Goal: Ask a question

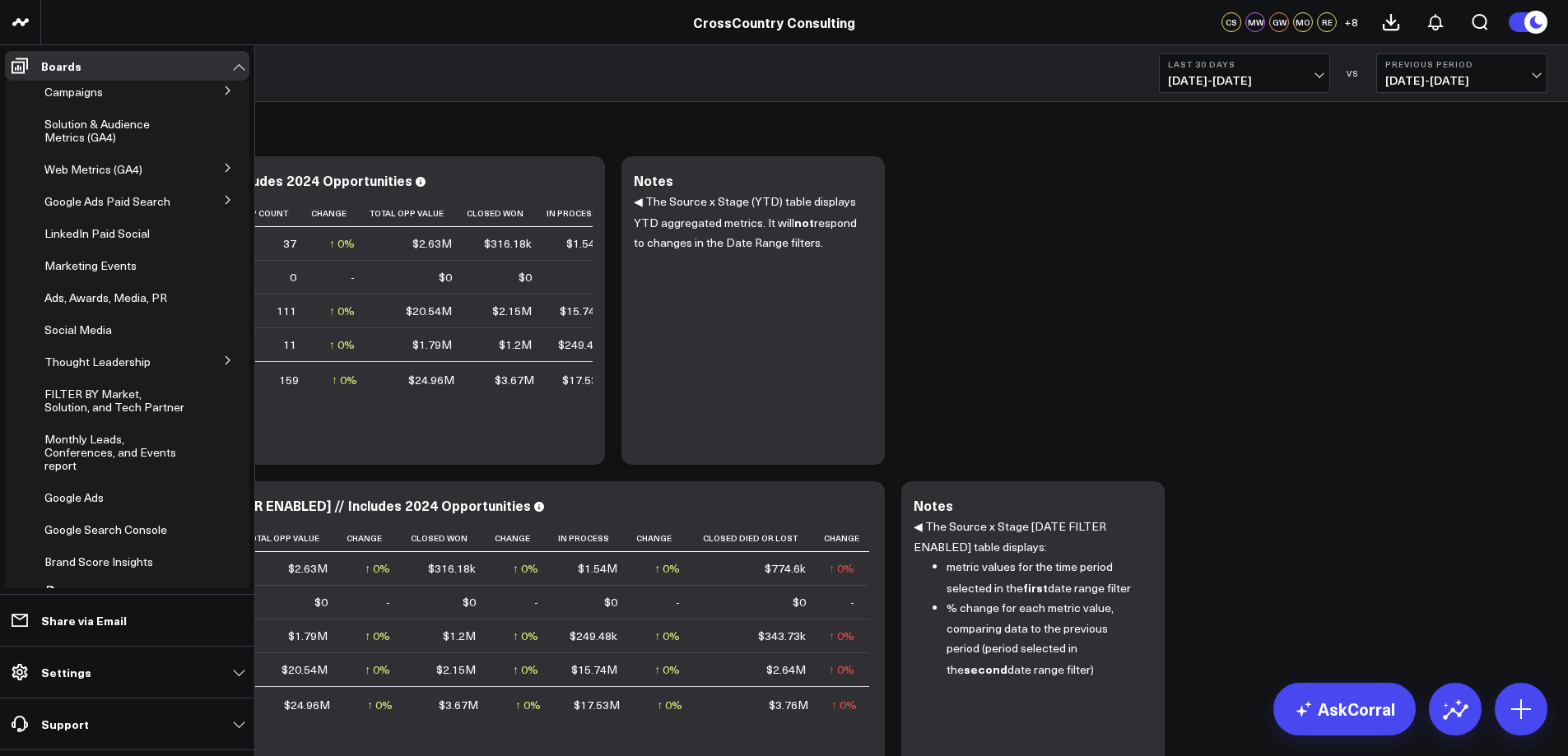
scroll to position [210, 0]
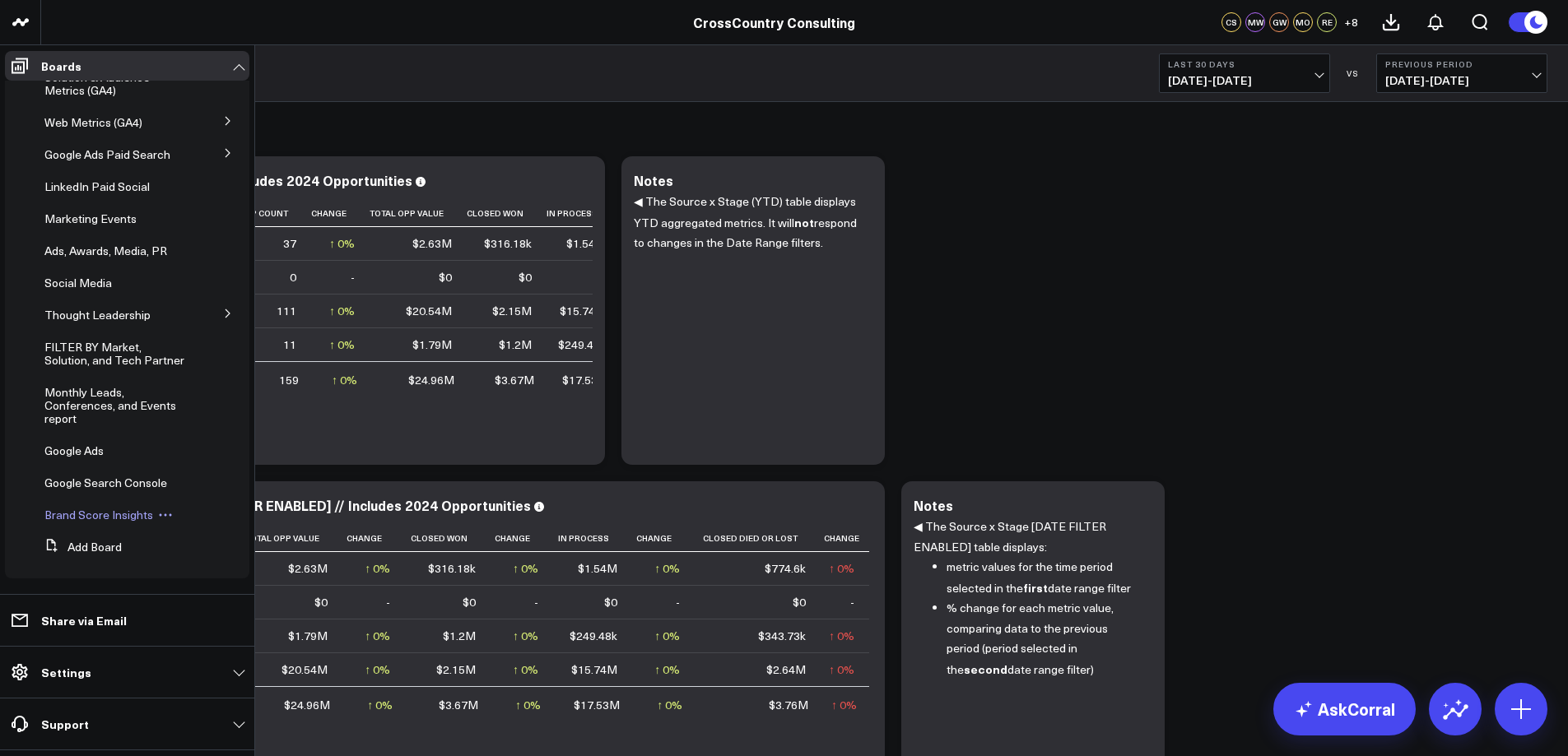
click at [101, 514] on span "Brand Score Insights" at bounding box center [99, 514] width 109 height 16
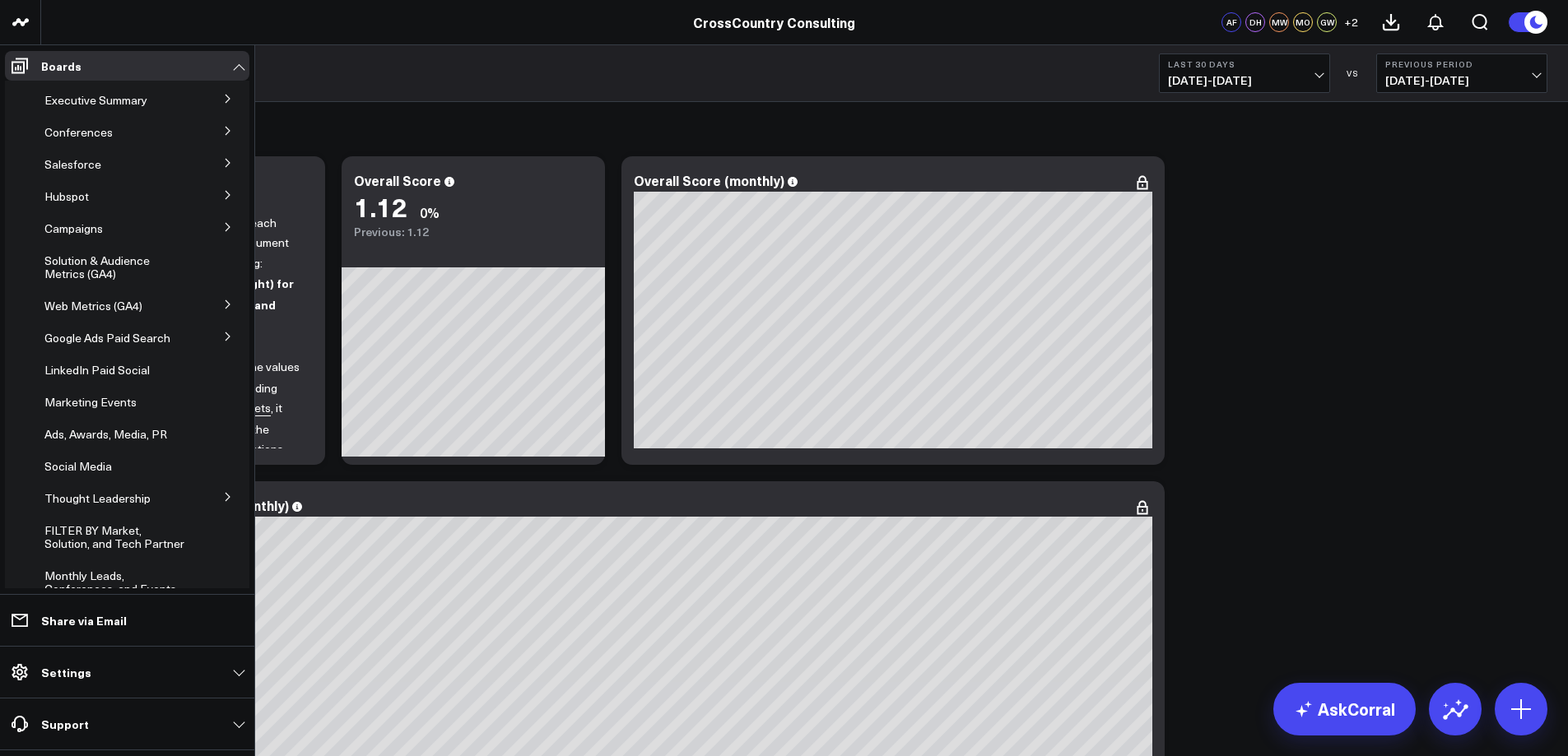
click at [213, 166] on button at bounding box center [227, 161] width 43 height 25
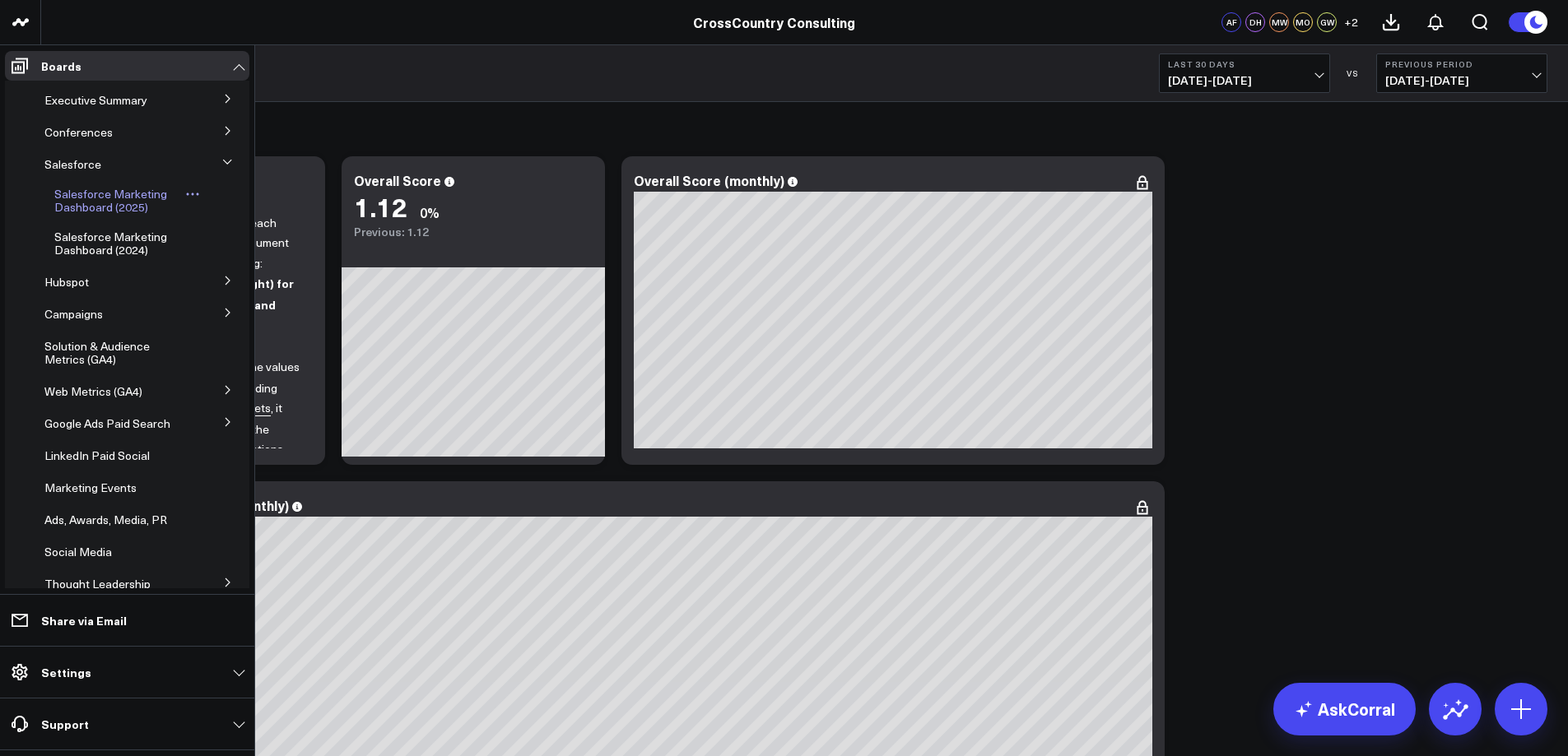
click at [133, 198] on span "Salesforce Marketing Dashboard (2025)" at bounding box center [110, 200] width 113 height 28
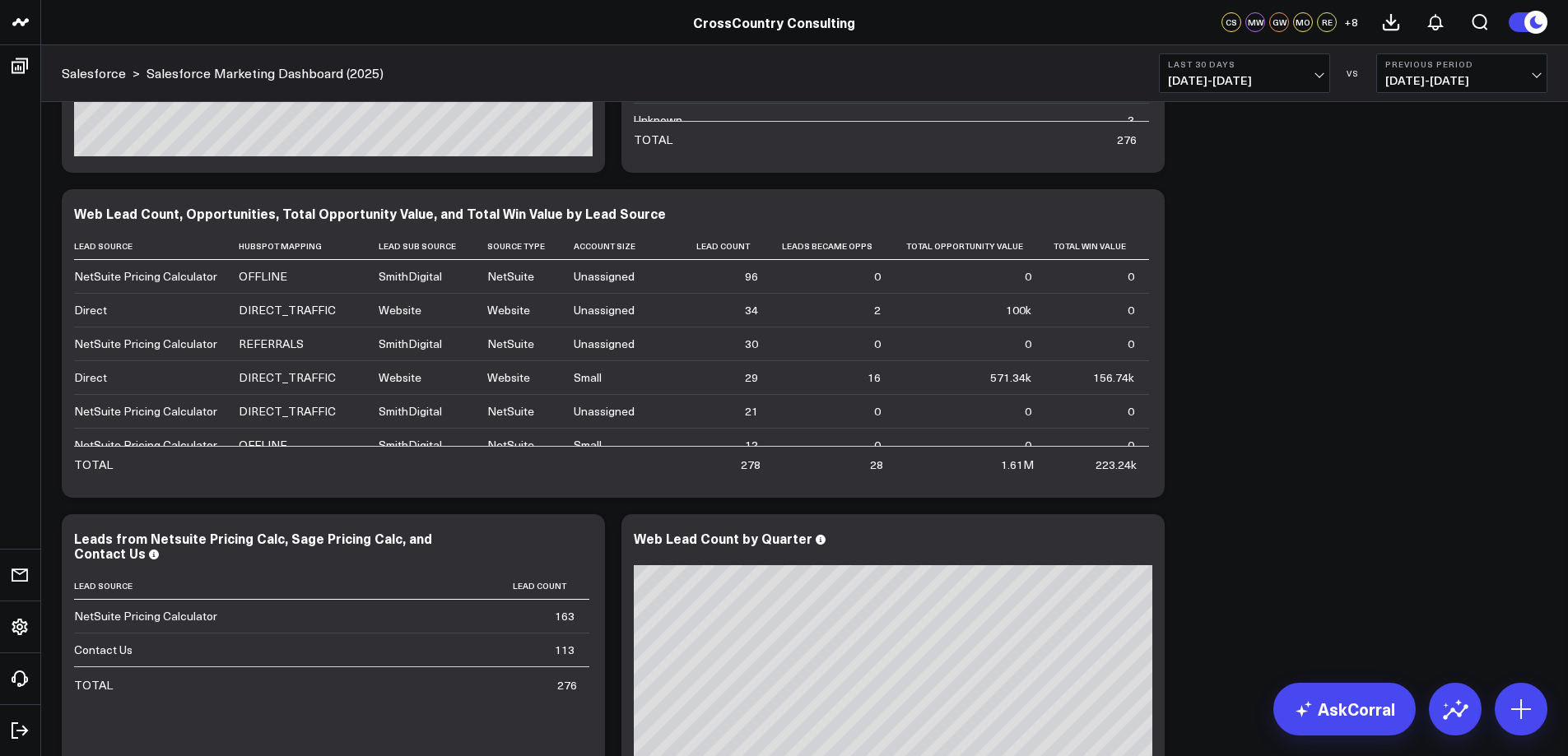
scroll to position [4126, 0]
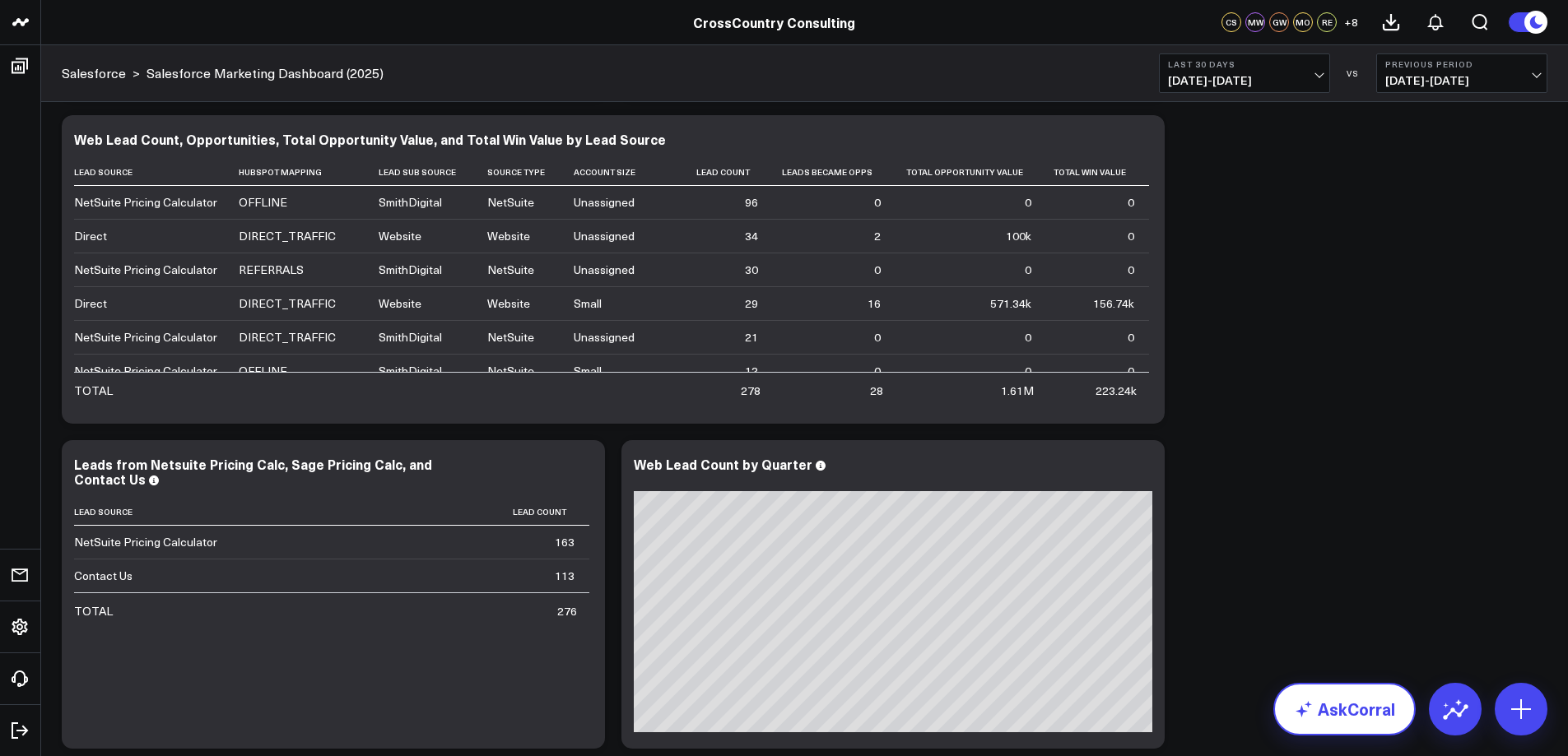
click at [1353, 708] on link "AskCorral" at bounding box center [1343, 708] width 142 height 52
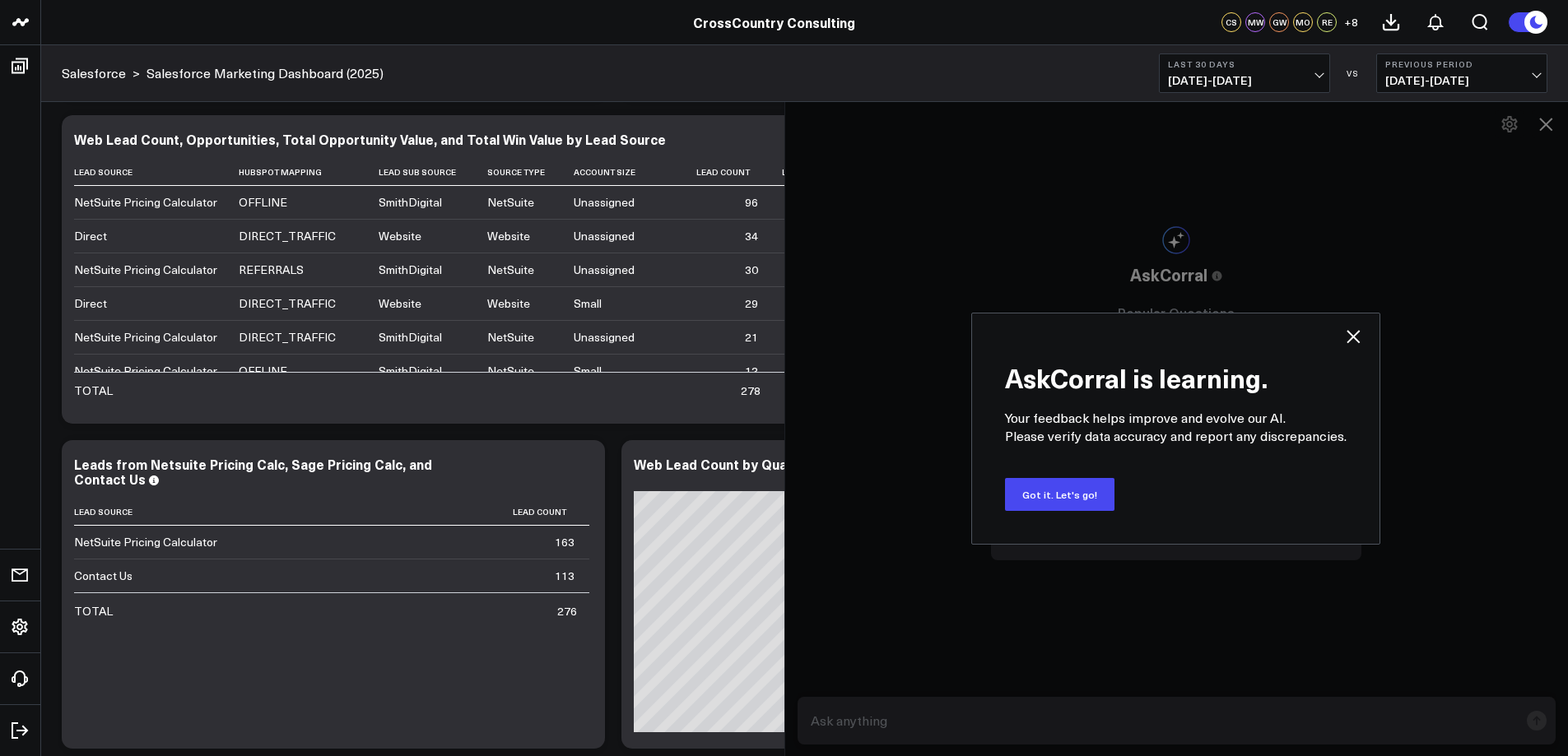
click at [1354, 335] on icon at bounding box center [1354, 337] width 20 height 20
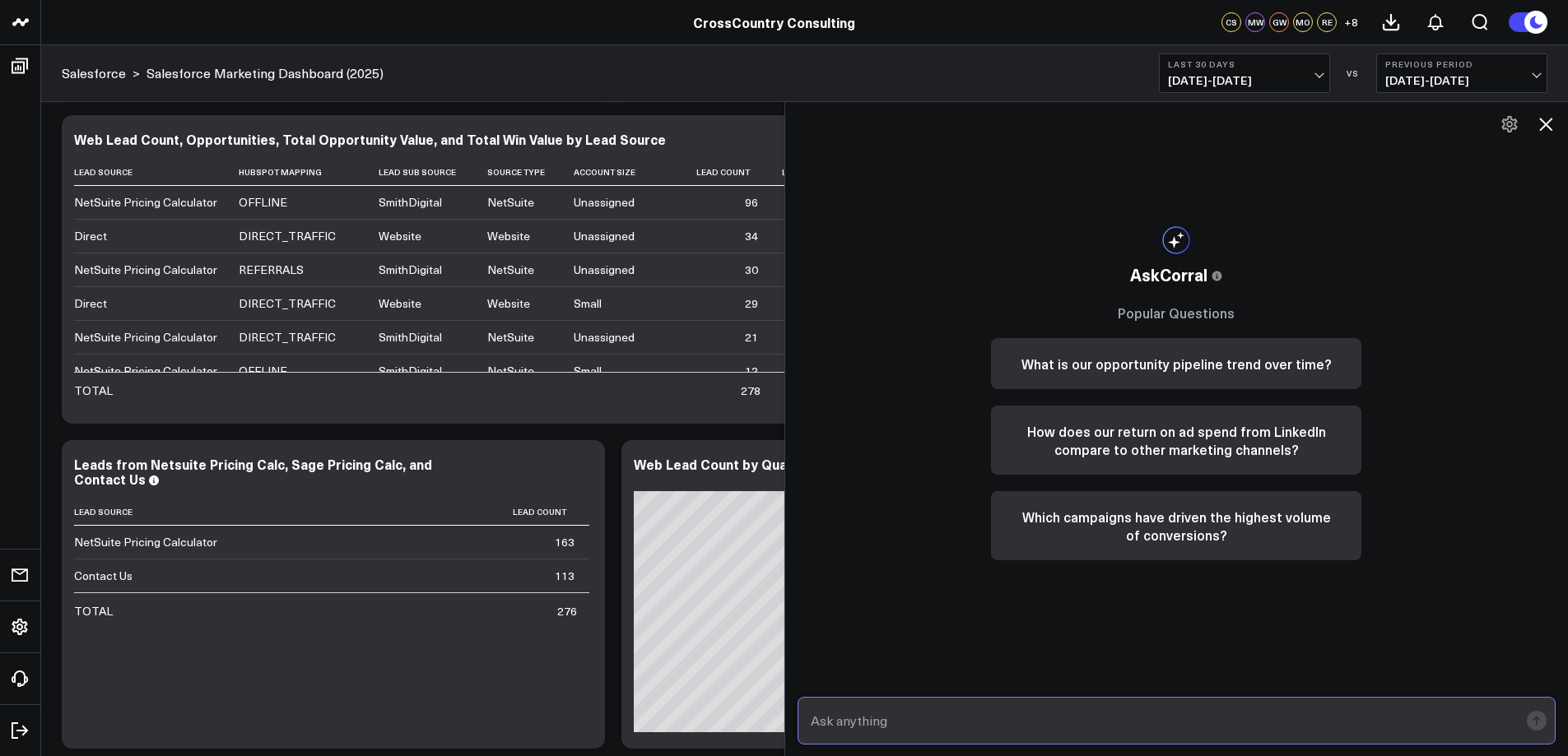
click at [864, 719] on input "text" at bounding box center [1163, 721] width 713 height 29
type input "do we have a web lead opportunity with Harbor Health?"
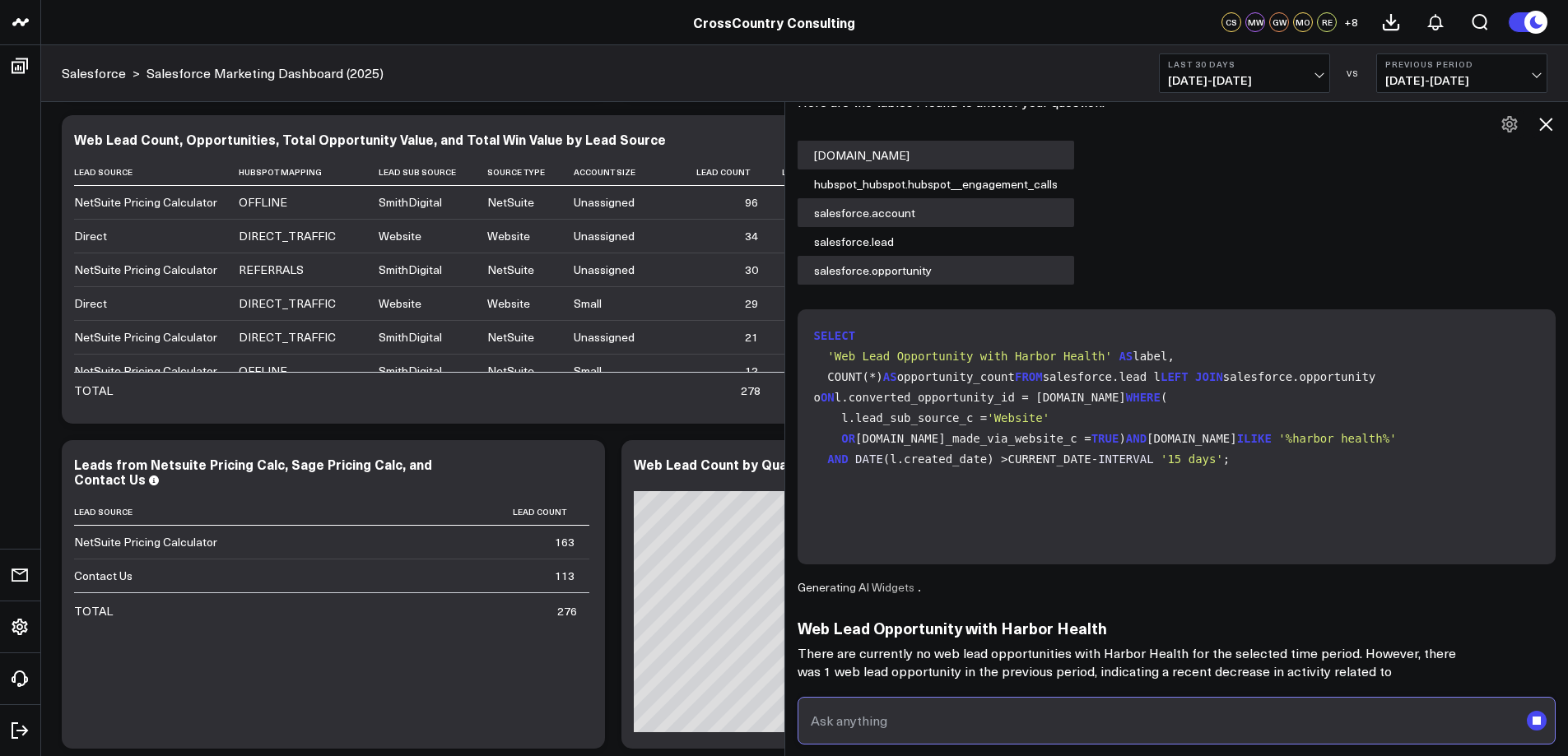
scroll to position [110, 0]
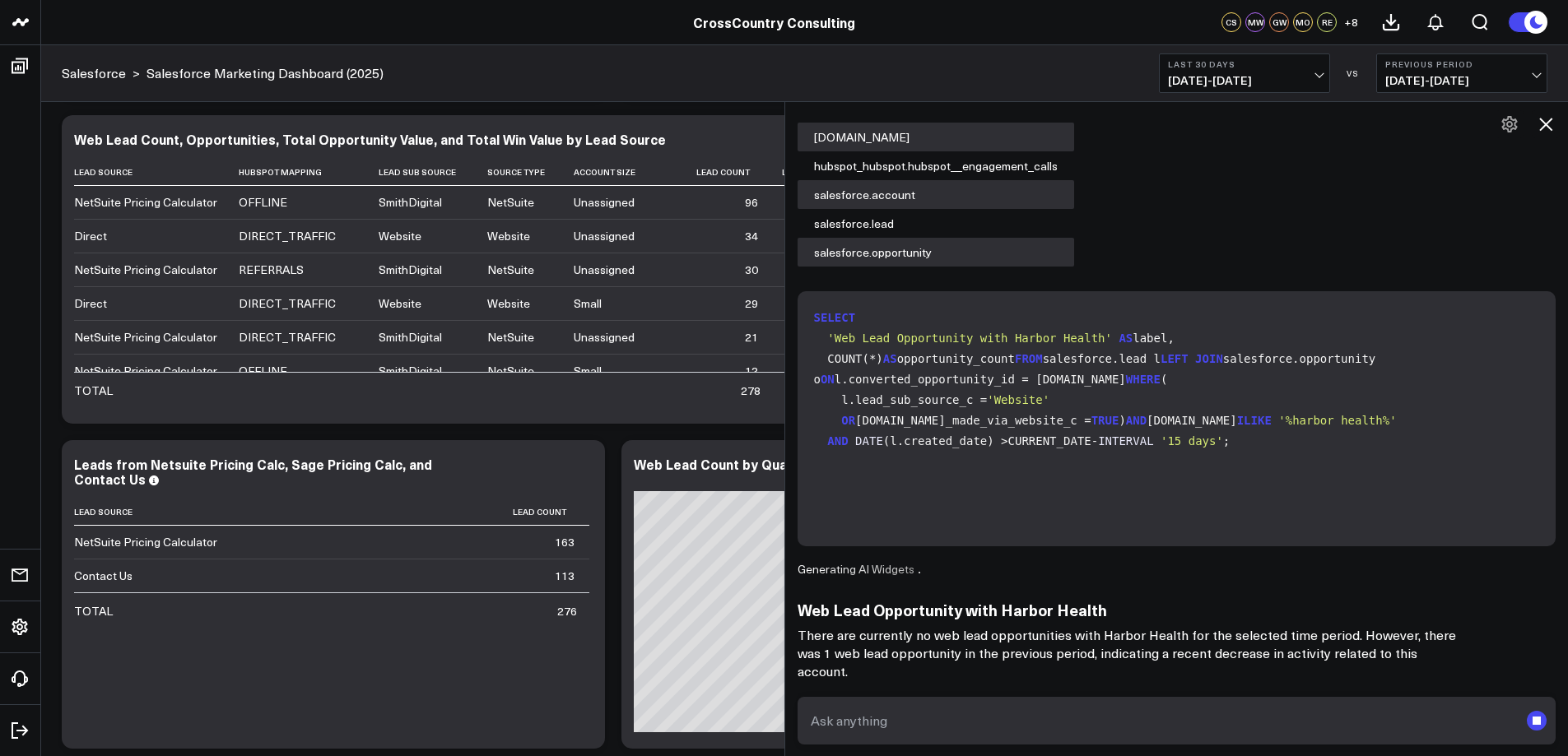
click at [1536, 78] on span "[DATE] - [DATE]" at bounding box center [1462, 81] width 153 height 13
click at [1532, 75] on span "[DATE] - [DATE]" at bounding box center [1462, 81] width 153 height 13
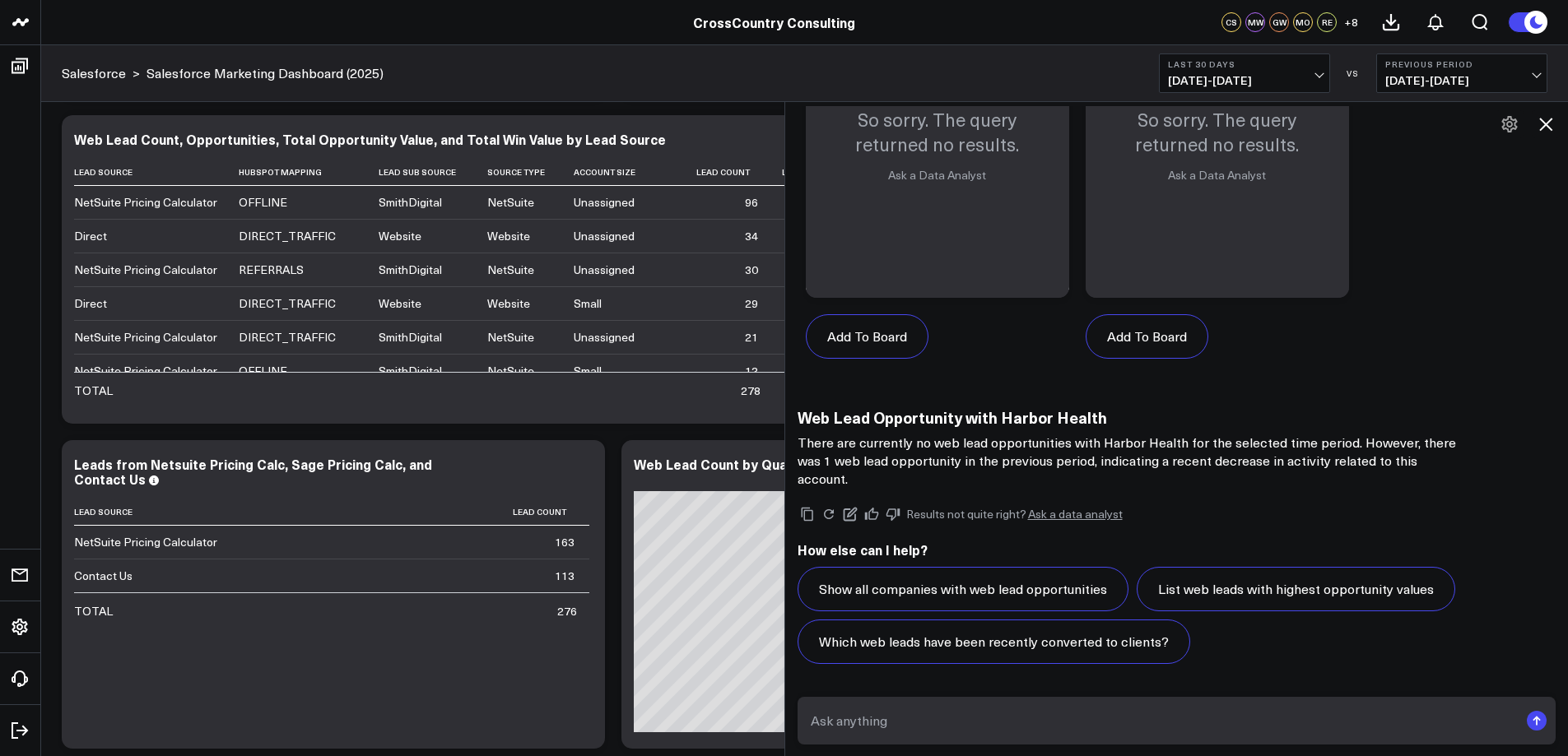
scroll to position [1095, 0]
click at [1538, 74] on span "[DATE] - [DATE]" at bounding box center [1462, 81] width 153 height 13
click at [1540, 71] on button "Previous Period [DATE] - [DATE]" at bounding box center [1462, 72] width 171 height 39
click at [1539, 125] on icon at bounding box center [1546, 125] width 20 height 20
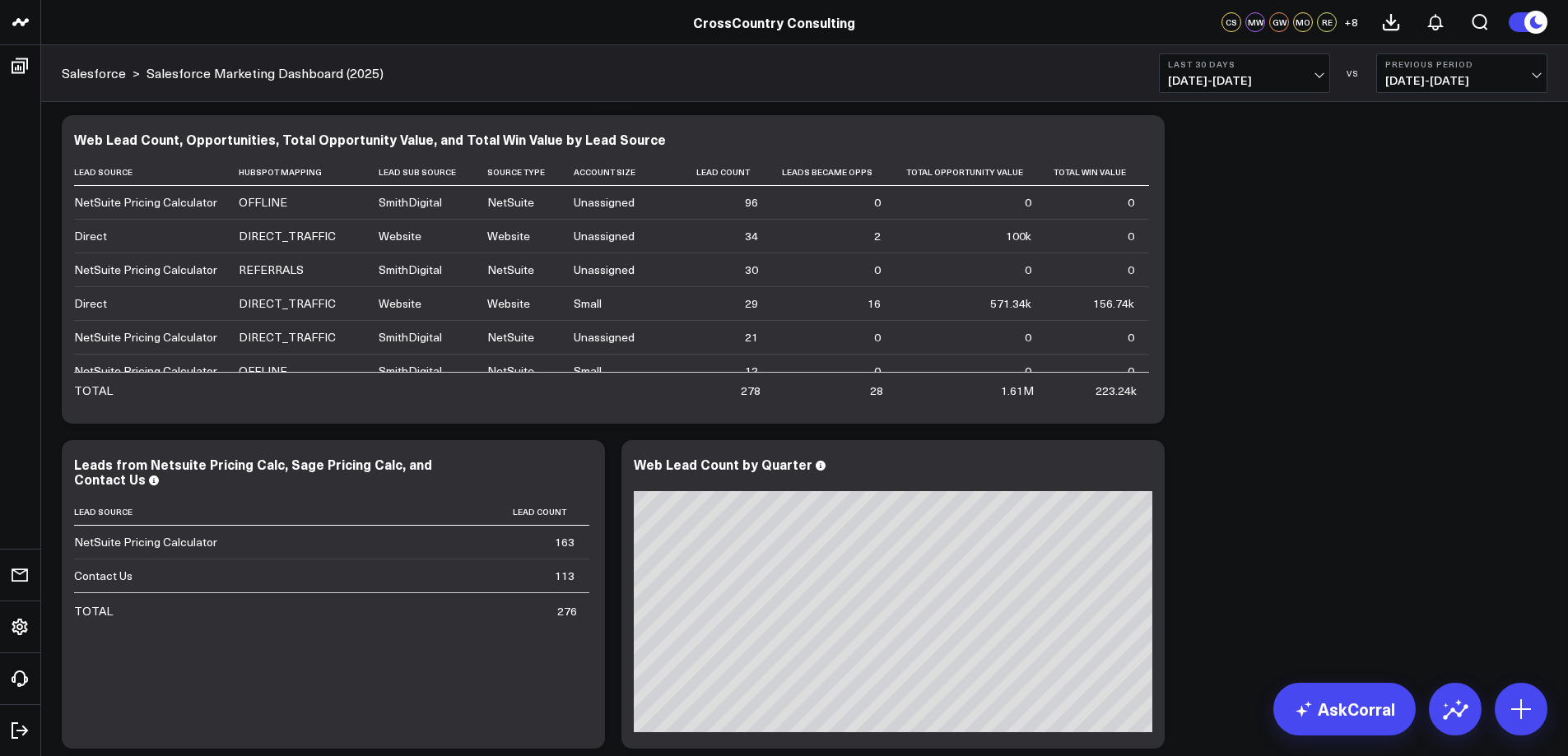
click at [1465, 75] on span "[DATE] - [DATE]" at bounding box center [1462, 81] width 153 height 13
click at [1407, 197] on link "No Comparison" at bounding box center [1462, 205] width 170 height 31
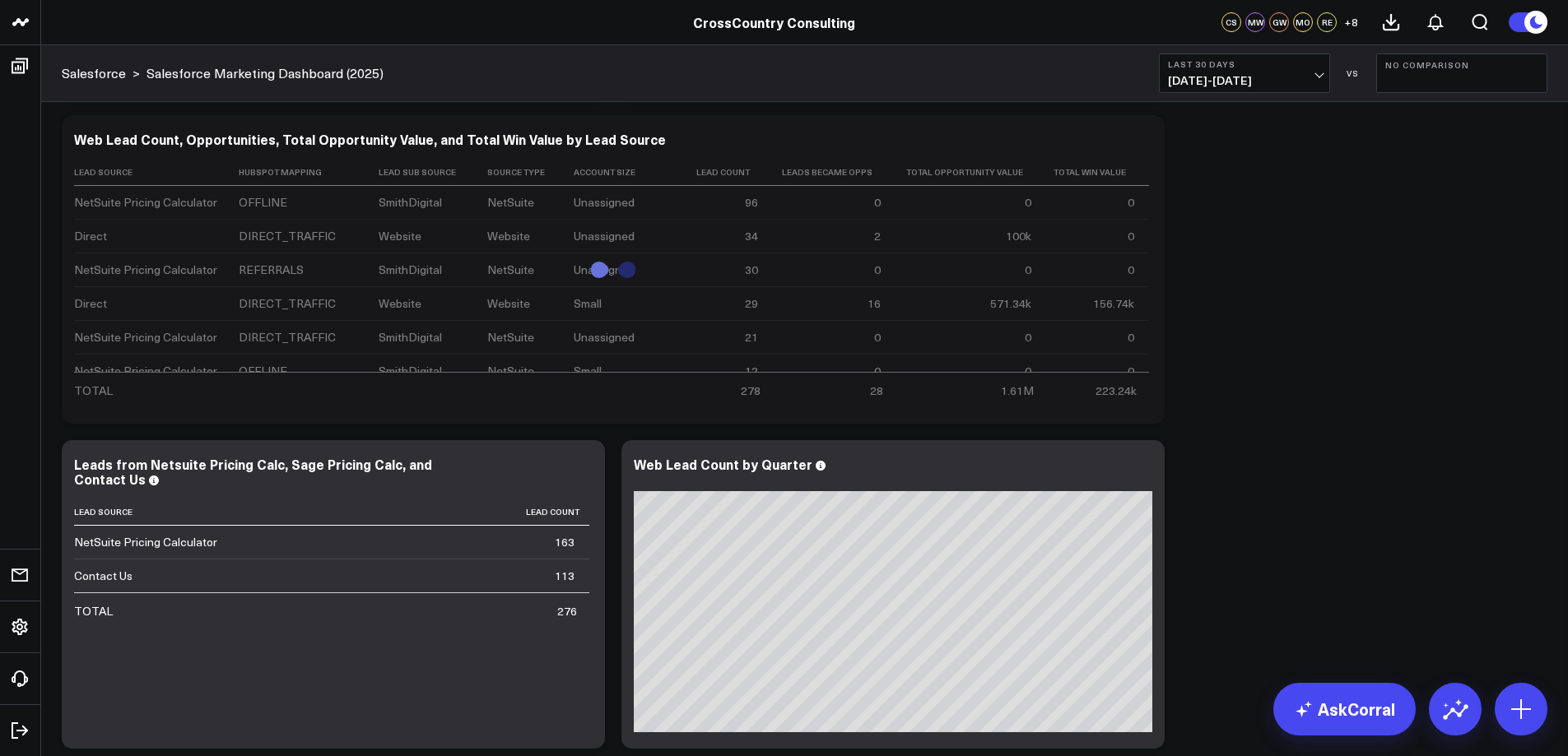
click at [1309, 81] on span "[DATE] - [DATE]" at bounding box center [1244, 81] width 153 height 13
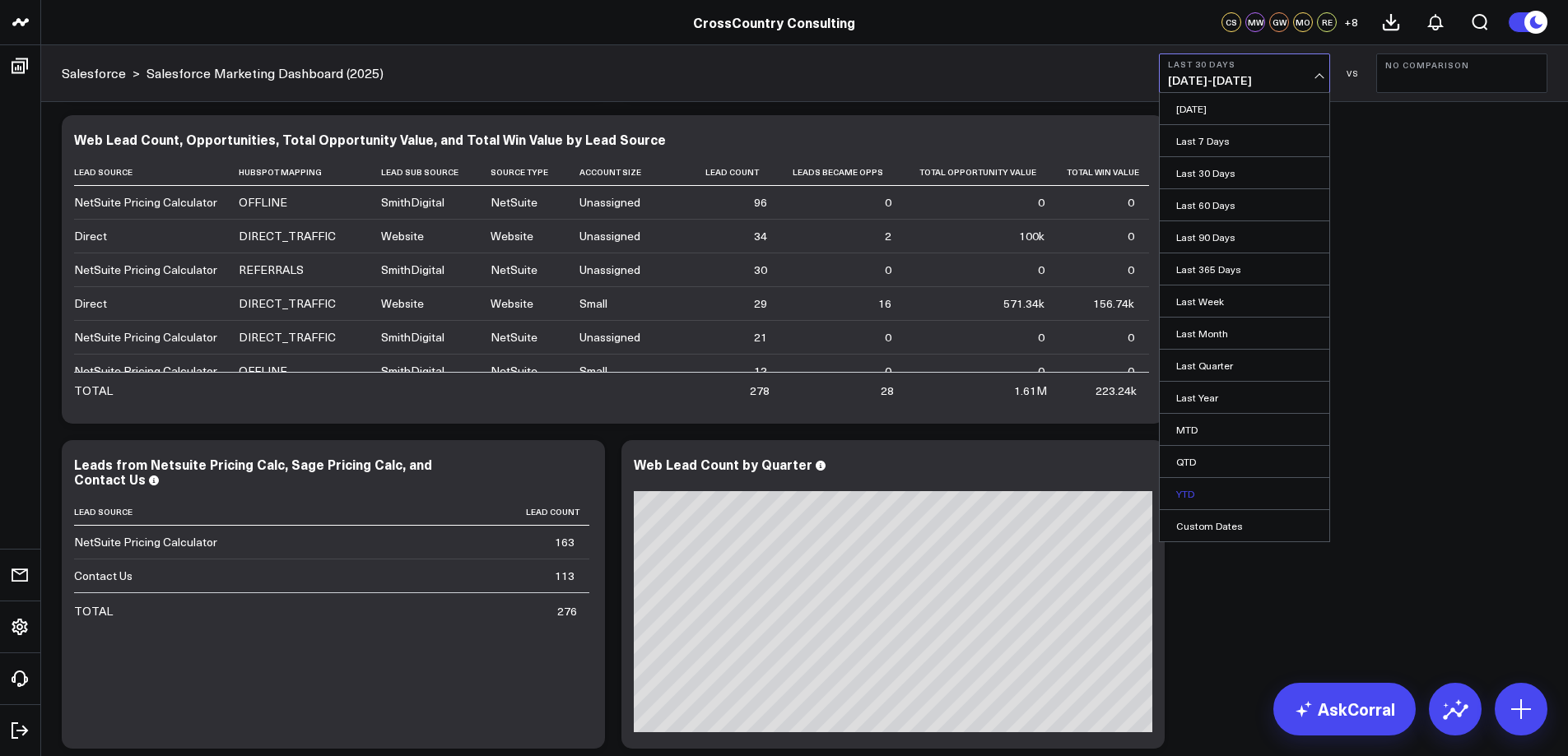
click at [1205, 494] on link "YTD" at bounding box center [1245, 494] width 170 height 31
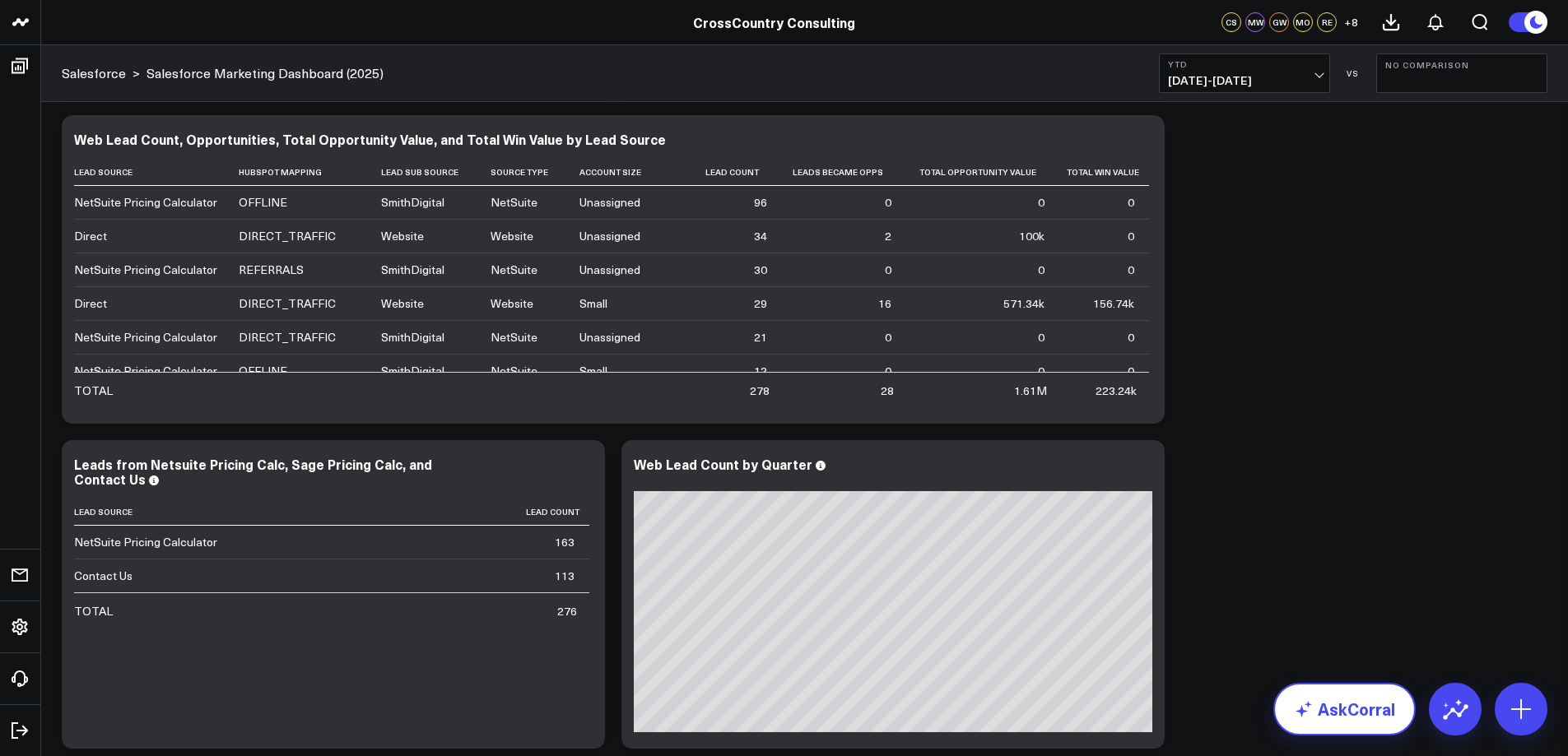
click at [1329, 717] on link "AskCorral" at bounding box center [1343, 708] width 142 height 52
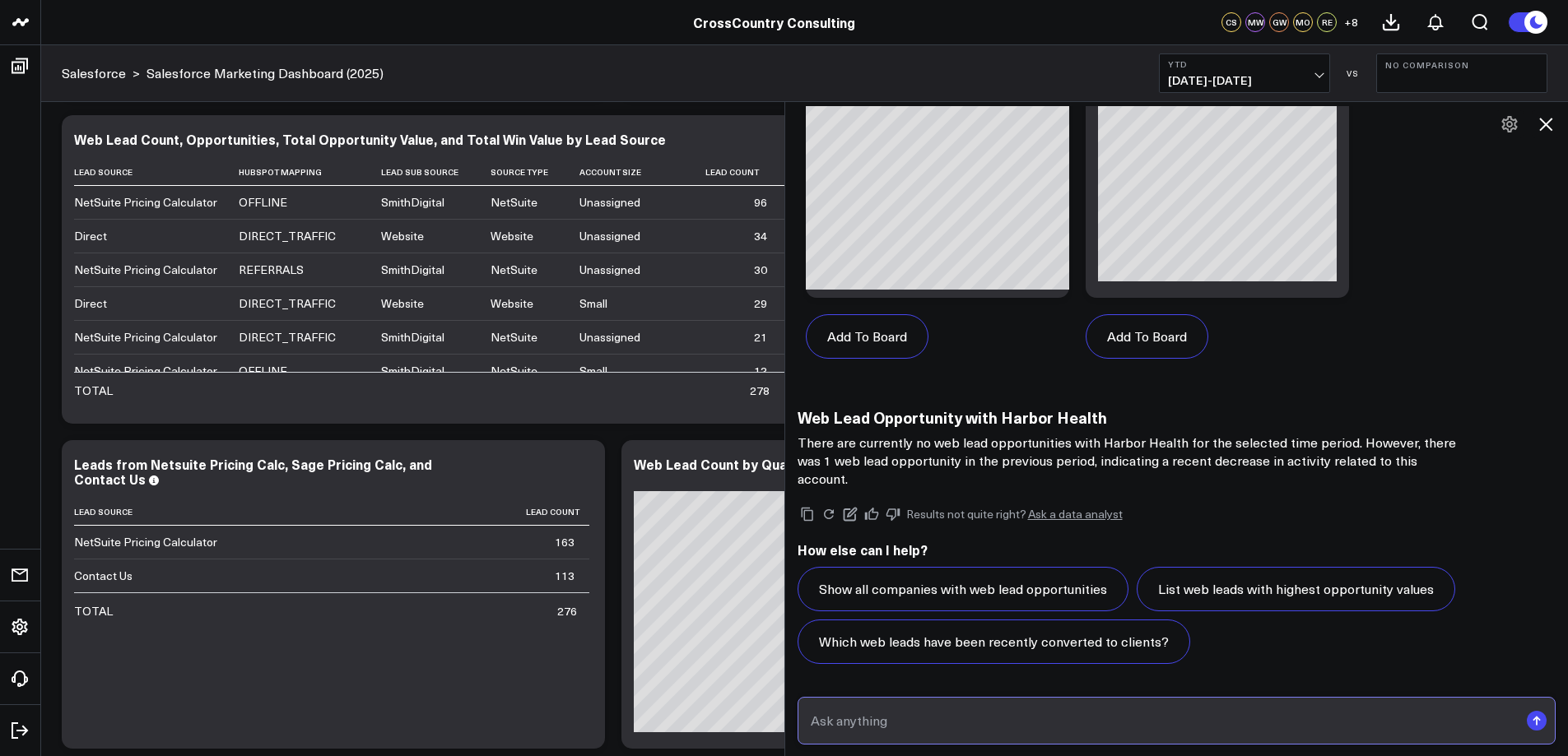
click at [1112, 727] on input "text" at bounding box center [1163, 721] width 713 height 29
type input "do we have a web lead with Harbor Health?"
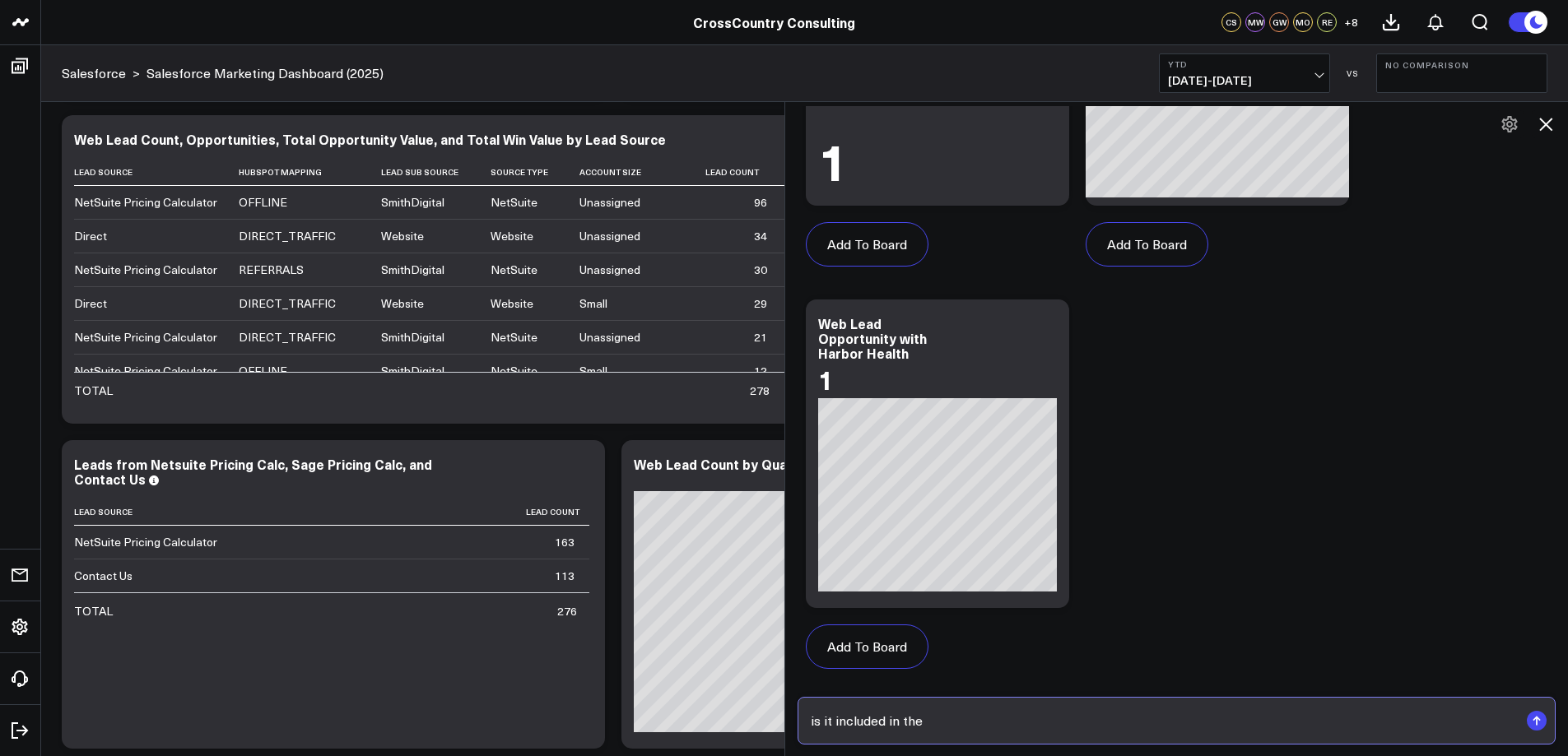
scroll to position [2665, 0]
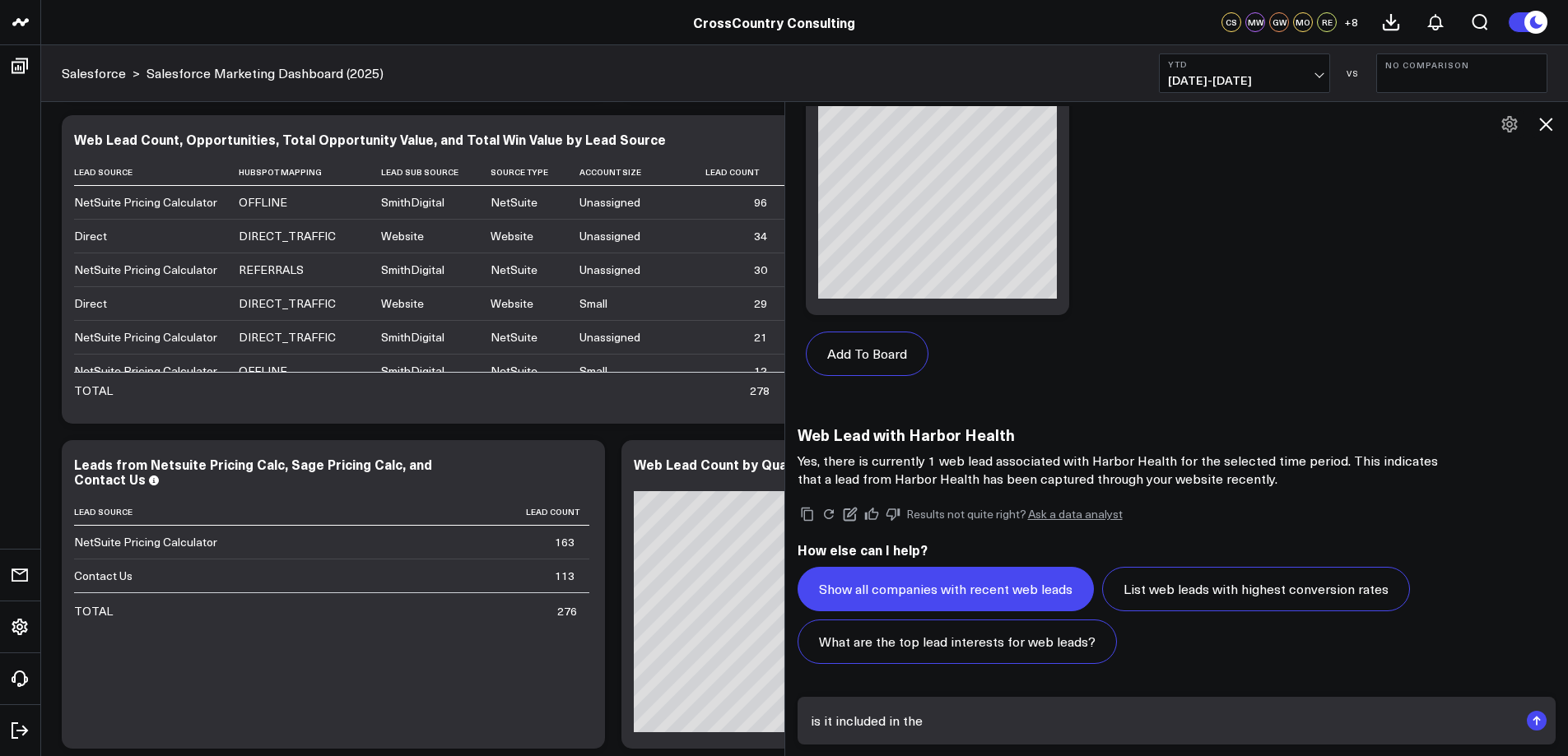
click at [927, 598] on button "Show all companies with recent web leads" at bounding box center [945, 589] width 296 height 45
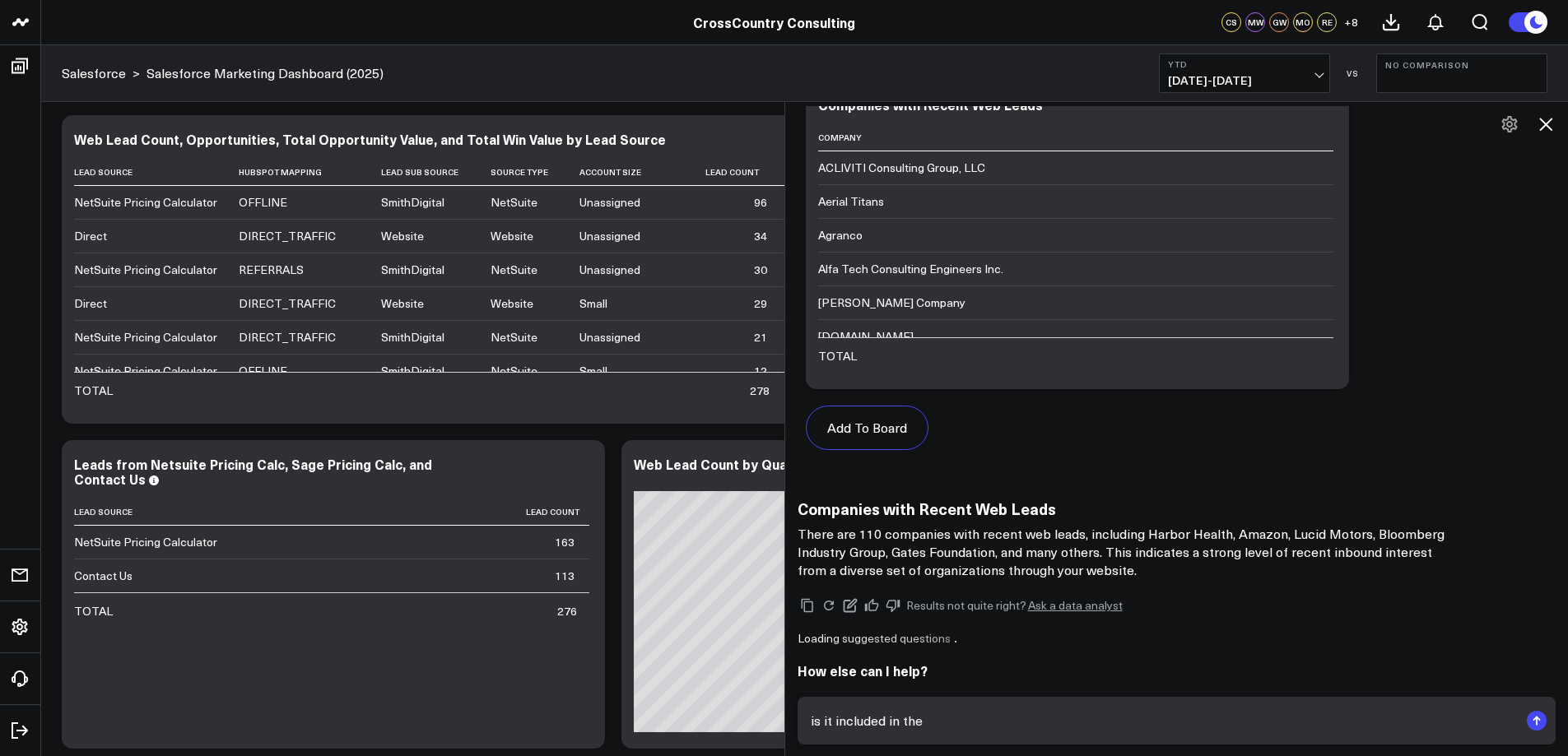
scroll to position [4195, 0]
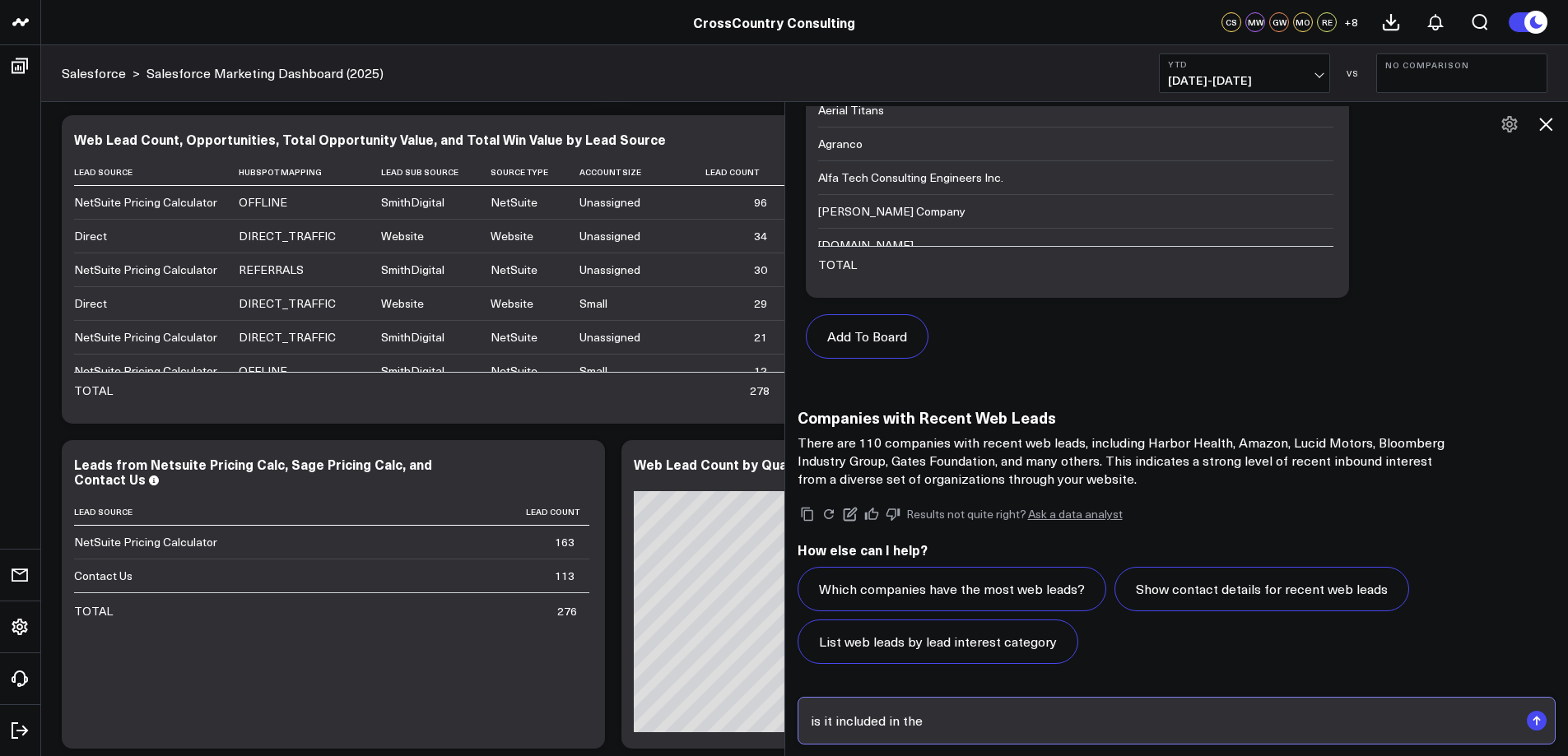
click at [982, 728] on input "is it included in the" at bounding box center [1163, 721] width 713 height 29
type input "which web leads have opportunities associated with them?"
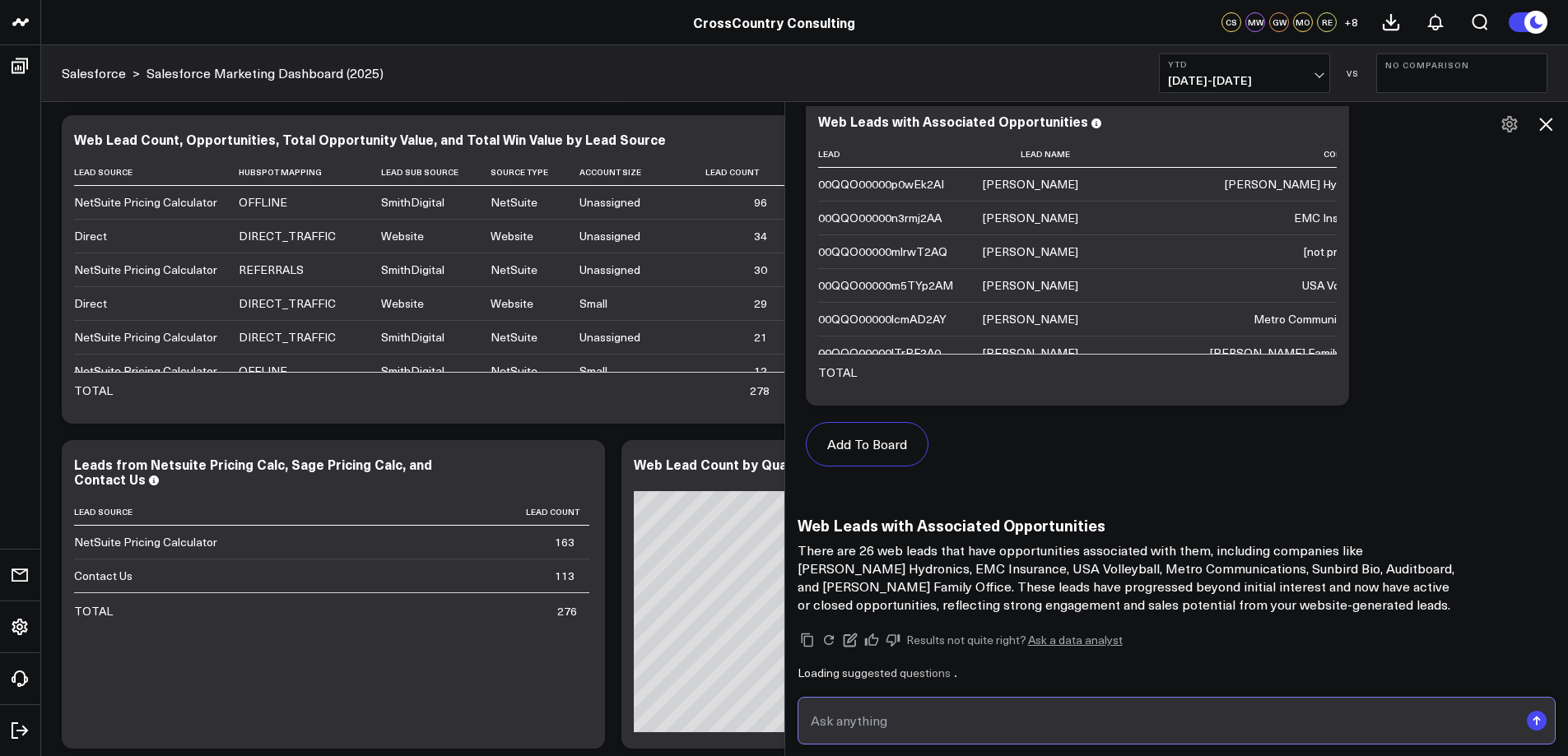
scroll to position [5312, 0]
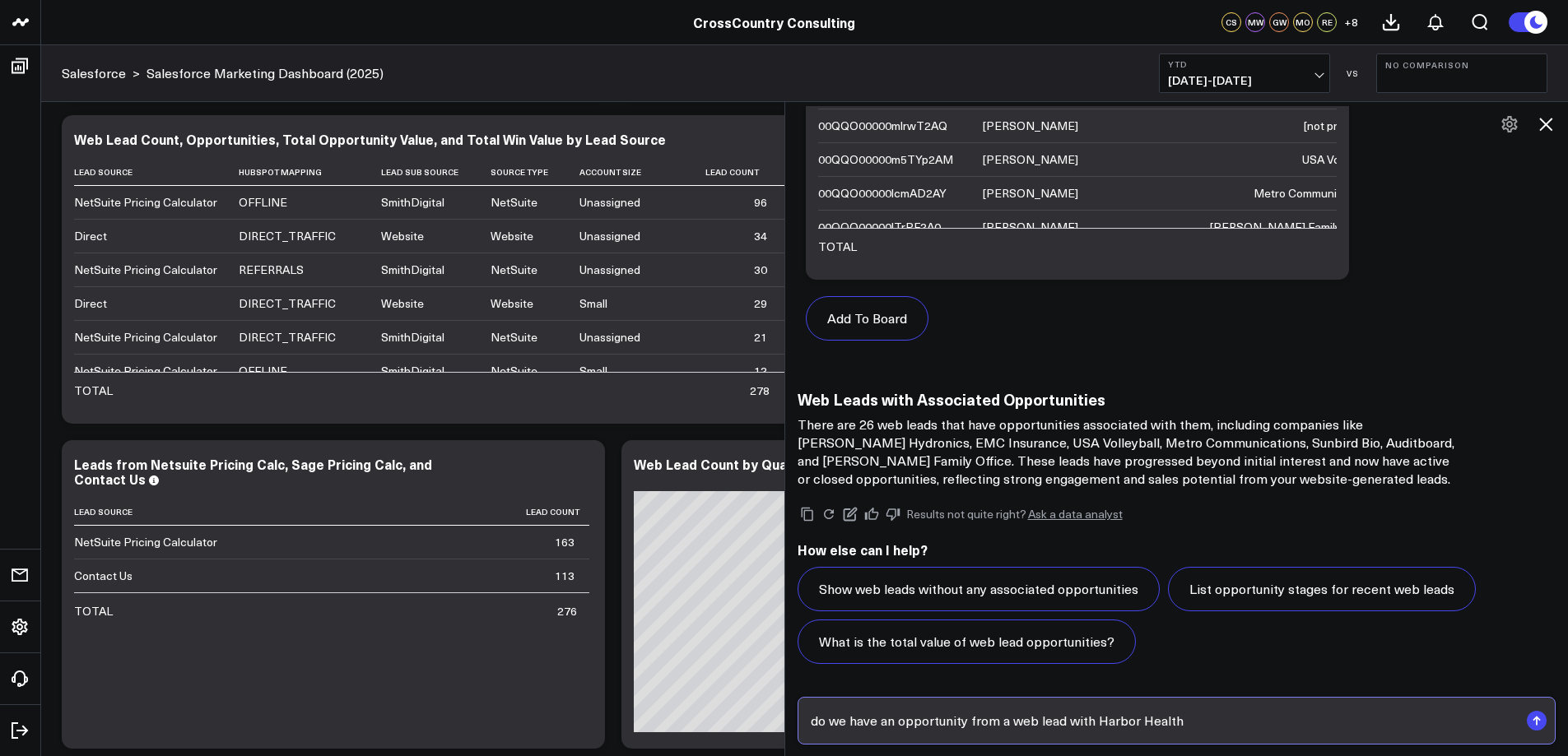
type input "do we have an opportunity from a web lead with Harbor Health?"
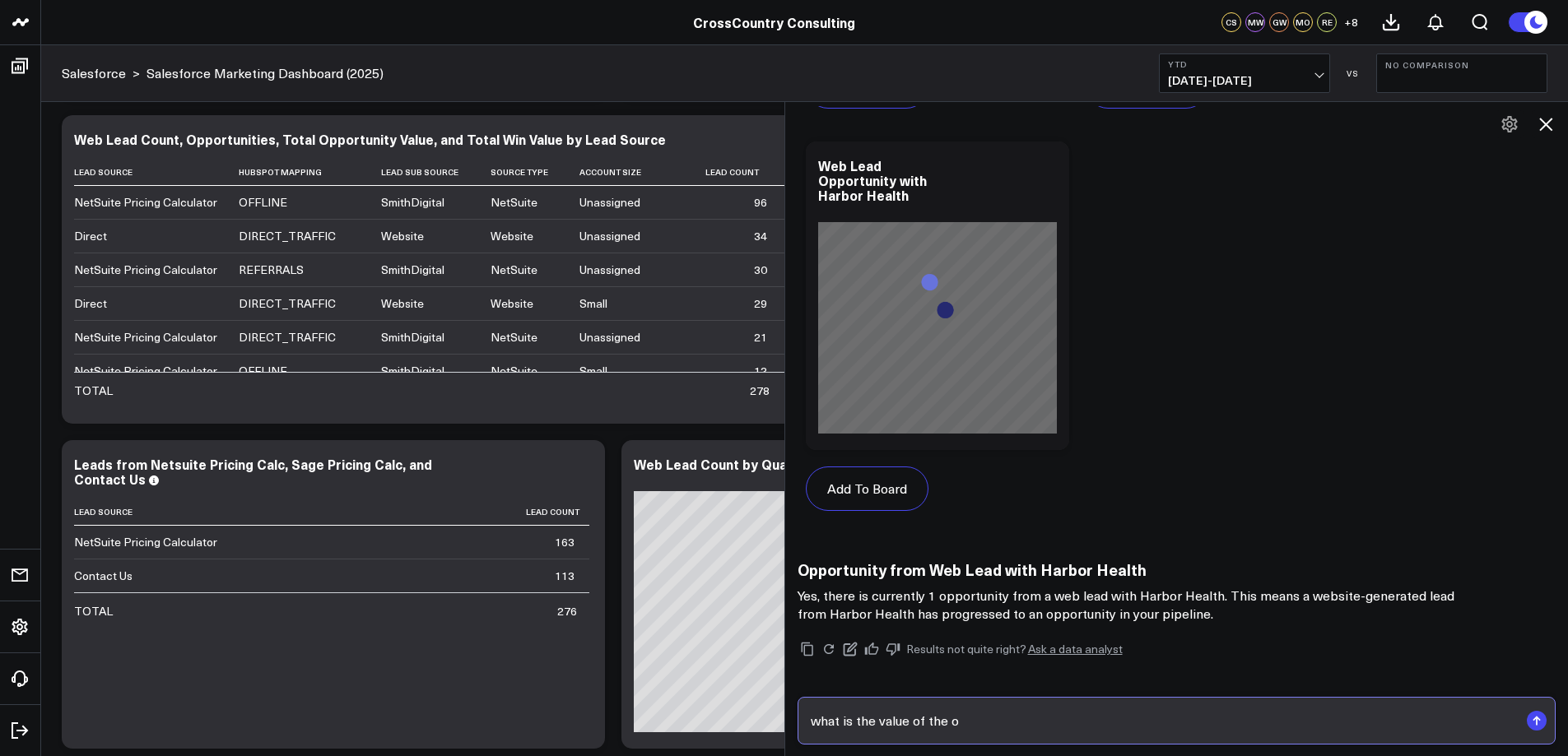
scroll to position [6796, 0]
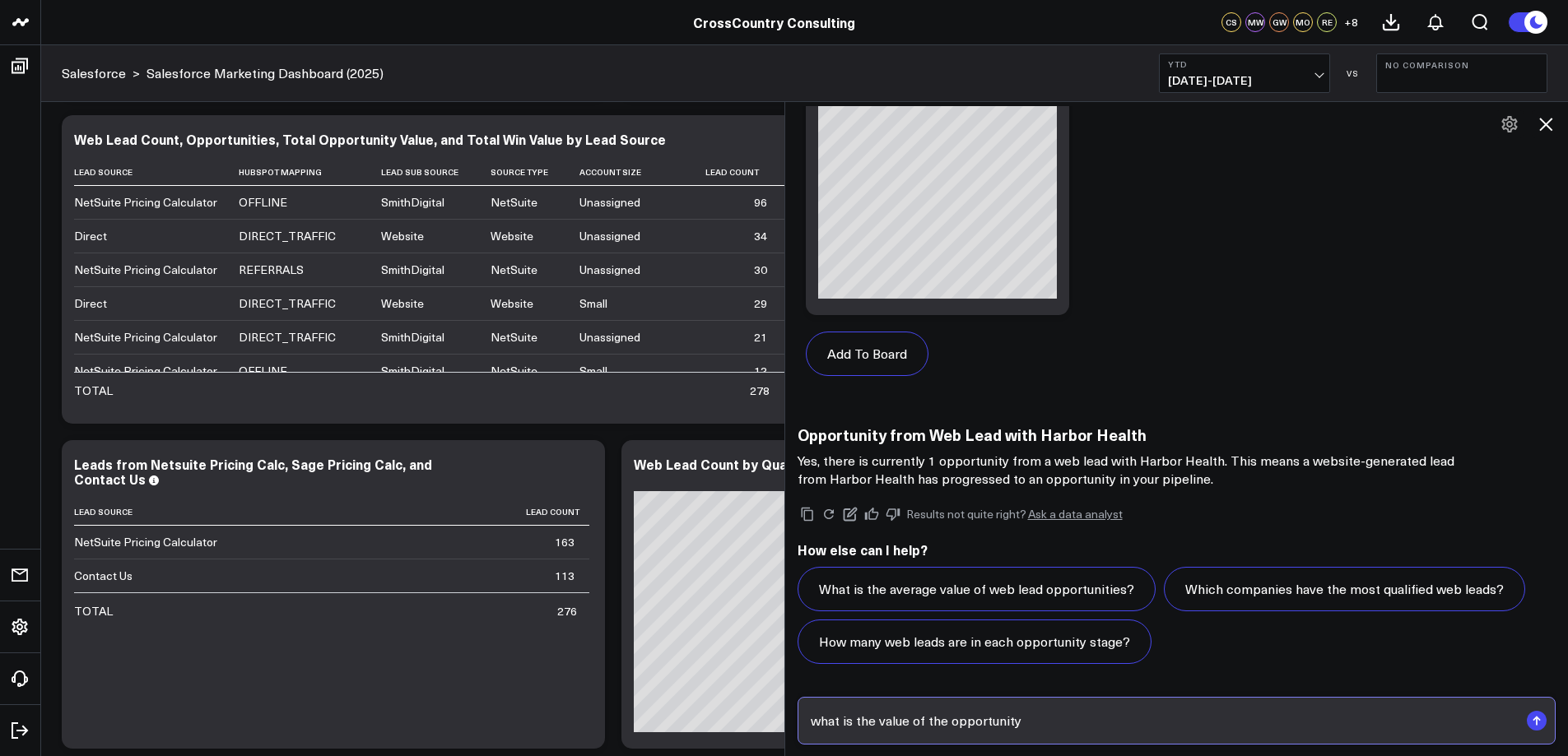
type input "what is the value of the opportunity?"
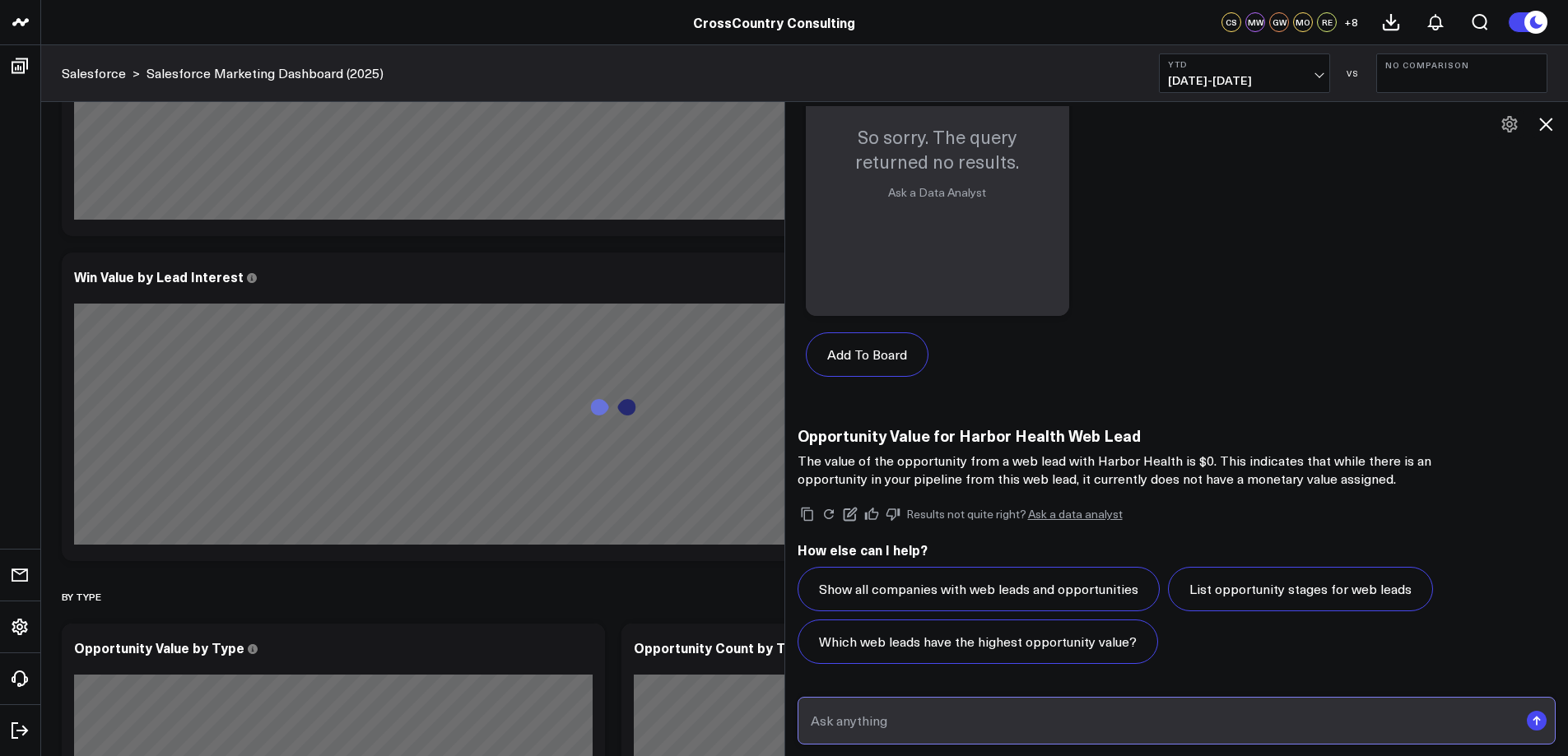
scroll to position [2138, 0]
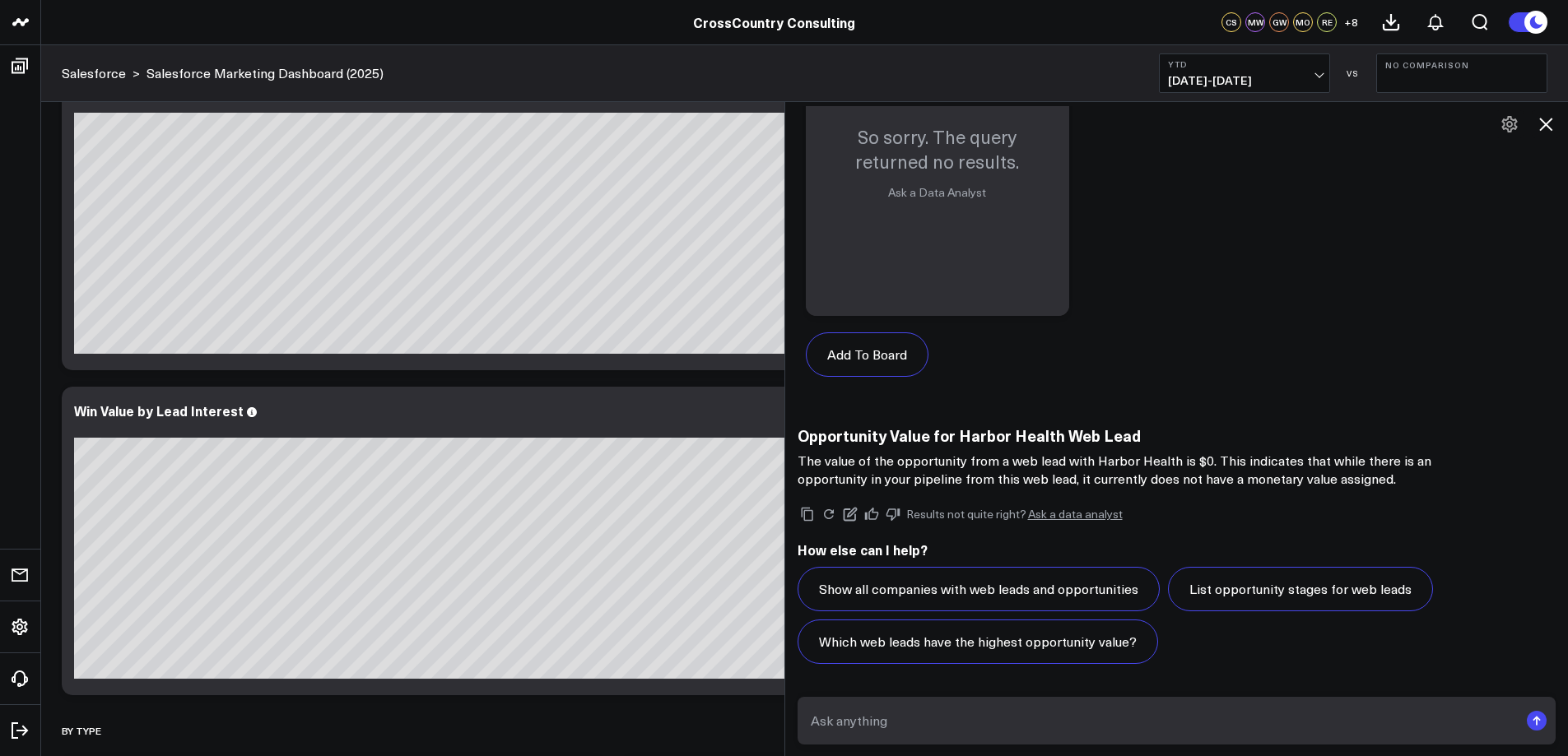
click at [1545, 125] on icon at bounding box center [1546, 124] width 13 height 13
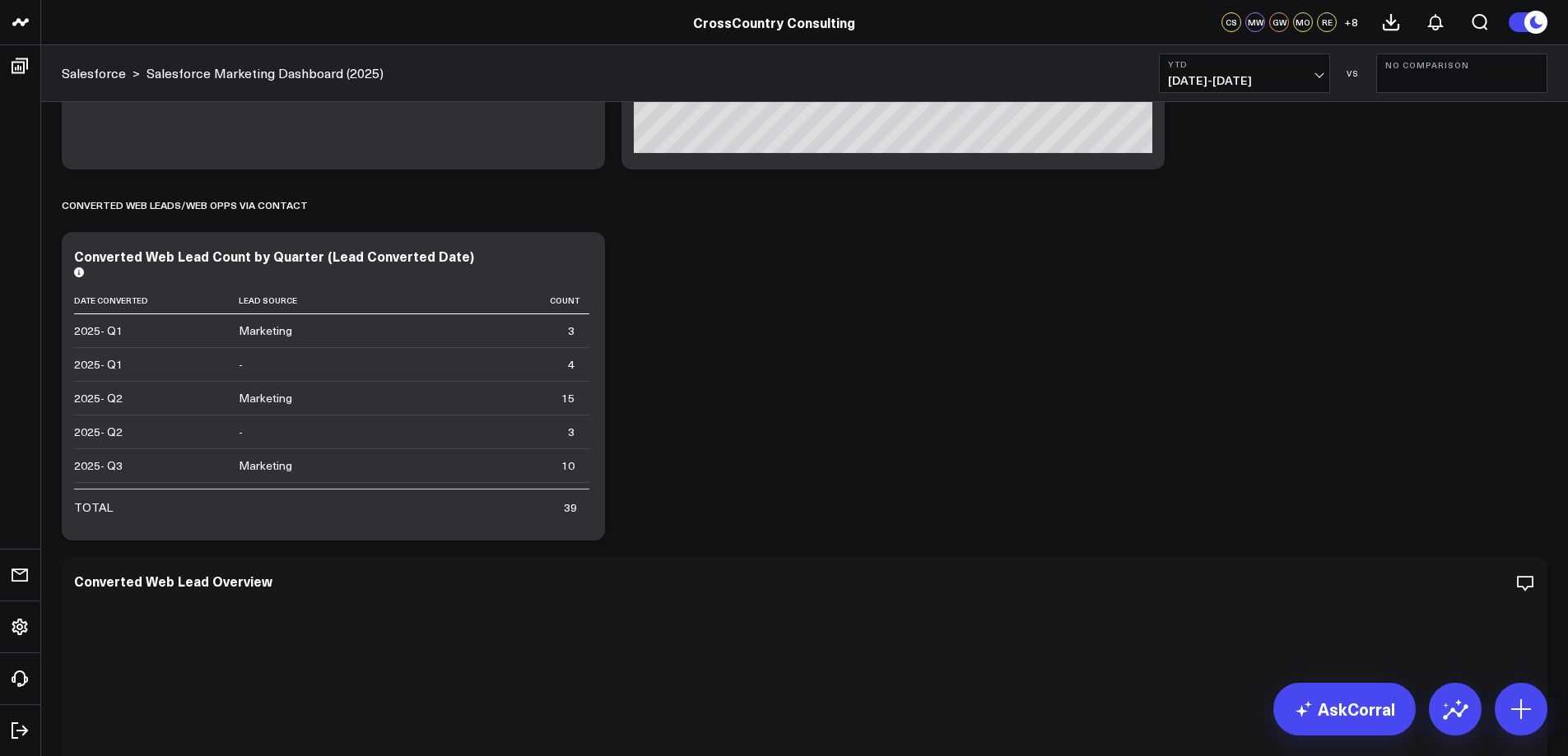
scroll to position [5122, 0]
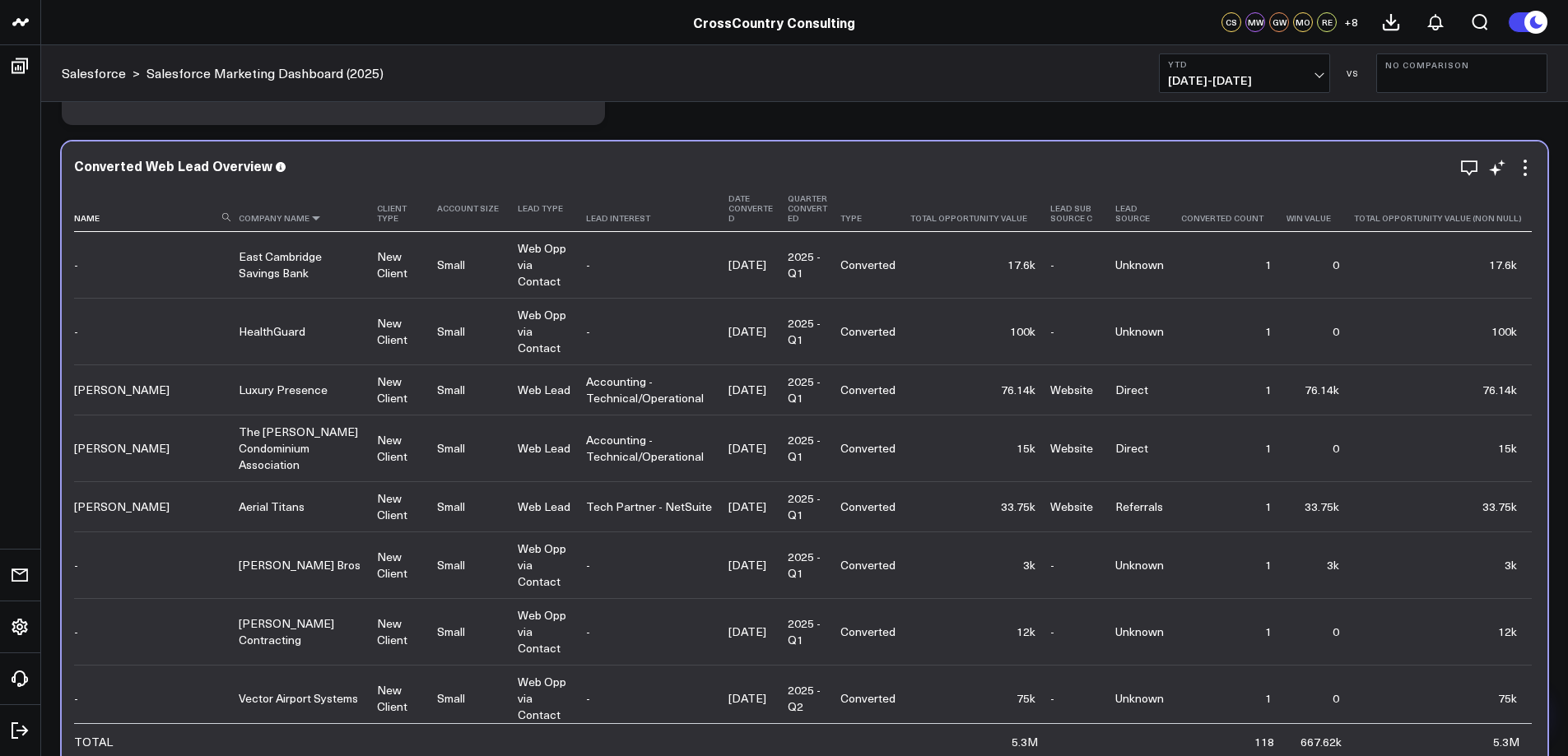
click at [311, 220] on icon at bounding box center [316, 218] width 13 height 10
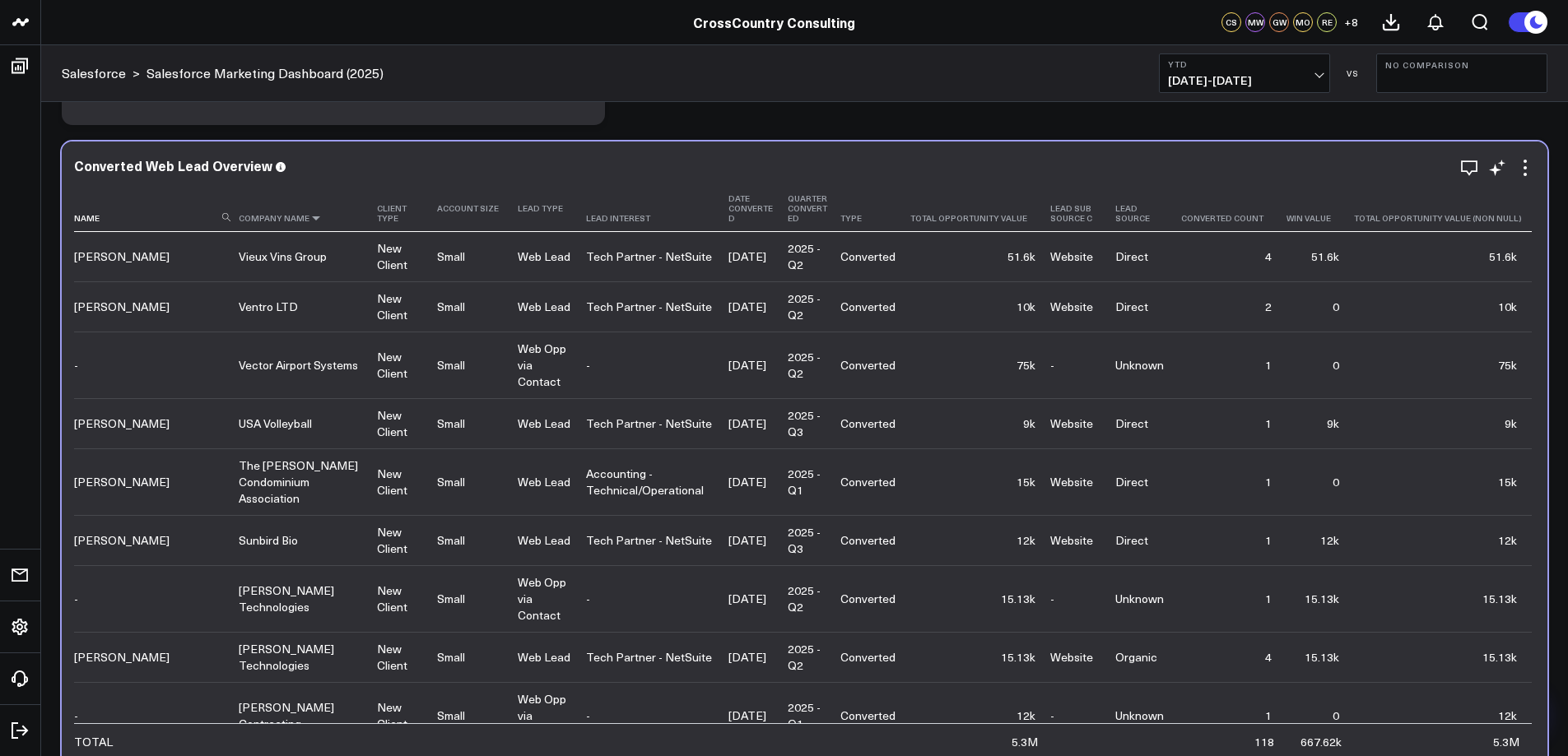
click at [311, 220] on icon at bounding box center [316, 218] width 13 height 10
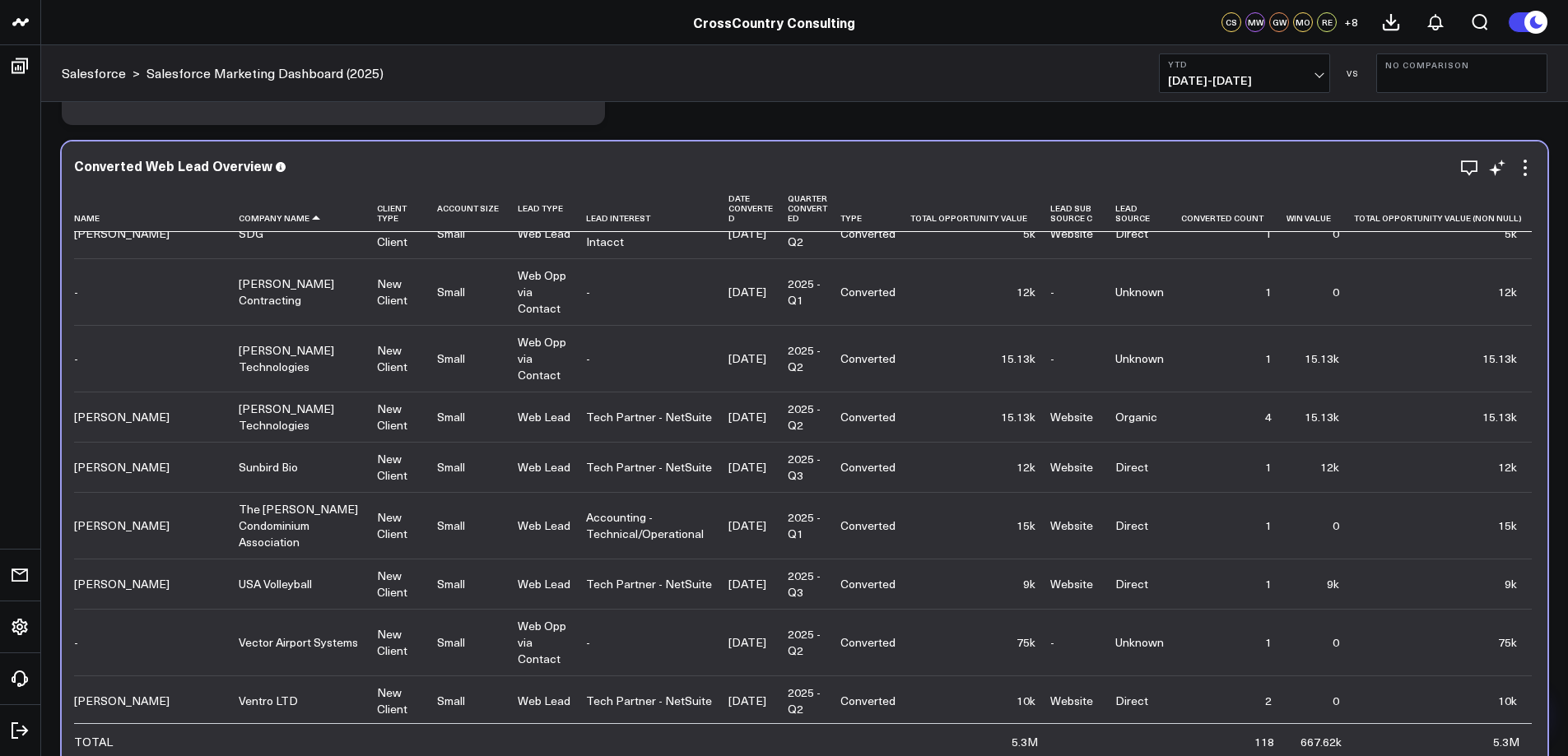
scroll to position [1846, 0]
